Goal: Task Accomplishment & Management: Manage account settings

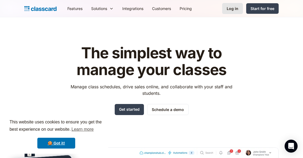
click at [236, 8] on div "Log in" at bounding box center [233, 9] width 12 height 6
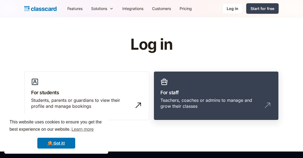
click at [241, 100] on div "Teachers, coaches or admins to manage and grow their classes" at bounding box center [211, 103] width 101 height 12
